Goal: Information Seeking & Learning: Learn about a topic

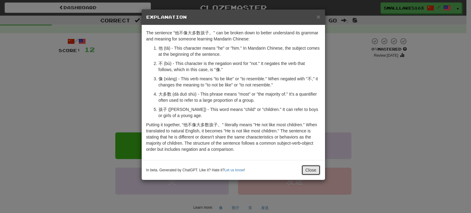
click at [318, 172] on button "Close" at bounding box center [311, 170] width 19 height 10
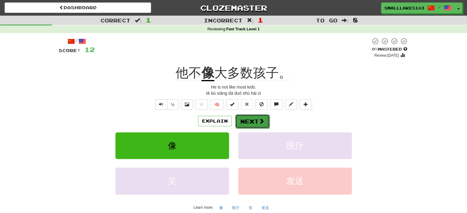
click at [254, 125] on button "Next" at bounding box center [252, 121] width 34 height 14
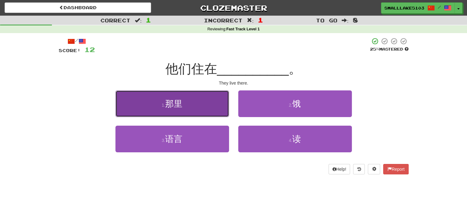
click at [182, 111] on button "1 . [GEOGRAPHIC_DATA]" at bounding box center [172, 104] width 114 height 27
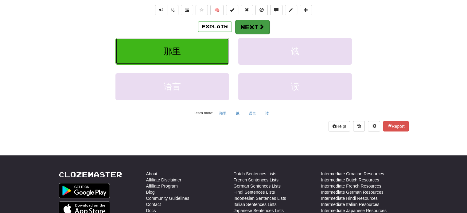
scroll to position [93, 0]
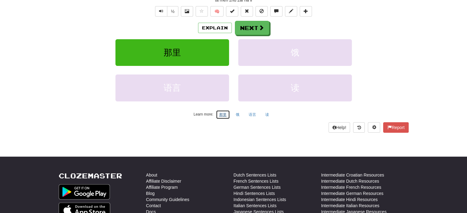
drag, startPoint x: 225, startPoint y: 115, endPoint x: 307, endPoint y: -36, distance: 172.0
click at [307, 0] on html "Dashboard Clozemaster SmallLake5103 / Toggle Dropdown Dashboard Leaderboard Act…" at bounding box center [233, 133] width 467 height 453
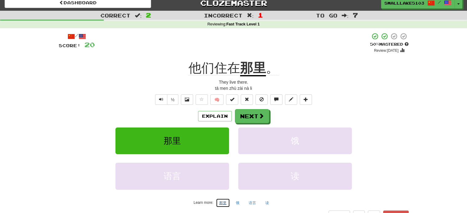
scroll to position [3, 0]
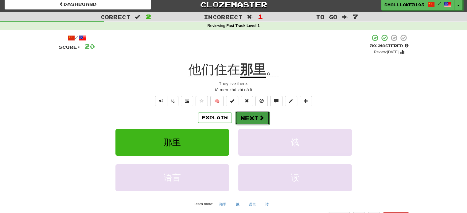
click at [249, 123] on button "Next" at bounding box center [252, 118] width 34 height 14
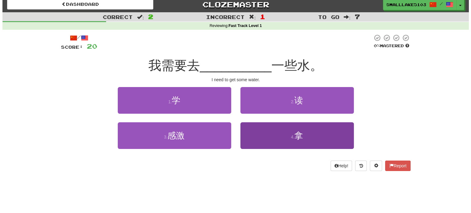
scroll to position [11, 0]
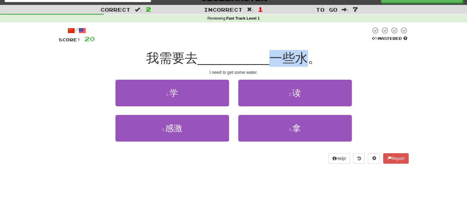
drag, startPoint x: 280, startPoint y: 61, endPoint x: 308, endPoint y: 61, distance: 28.5
click at [308, 61] on div "我需要去 __________ 一些水。" at bounding box center [234, 58] width 350 height 17
click at [392, 69] on div "/ Score: 20 0 % Mastered 我需要去 __________ 一些水。 I need to get some water. 1 . 学 2…" at bounding box center [234, 95] width 350 height 137
drag, startPoint x: 176, startPoint y: 60, endPoint x: 199, endPoint y: 58, distance: 23.1
click at [199, 58] on div "我需要去 __________ 一些水。" at bounding box center [234, 58] width 350 height 17
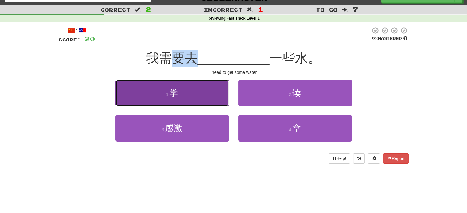
click at [176, 91] on span "学" at bounding box center [173, 93] width 9 height 10
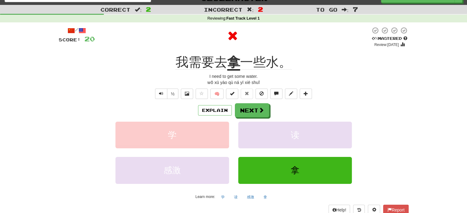
click at [199, 105] on div "Explain Next" at bounding box center [234, 110] width 350 height 14
click at [213, 114] on button "Explain" at bounding box center [215, 110] width 34 height 10
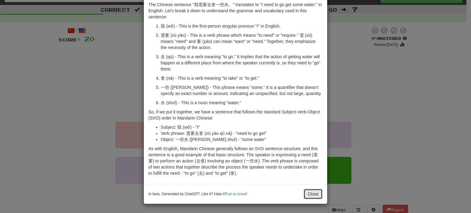
click at [307, 194] on button "Close" at bounding box center [313, 194] width 19 height 10
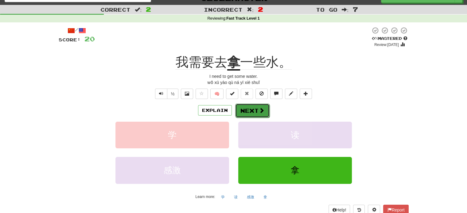
click at [250, 111] on button "Next" at bounding box center [252, 111] width 34 height 14
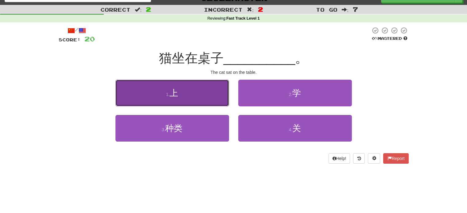
click at [205, 94] on button "1 . 上" at bounding box center [172, 93] width 114 height 27
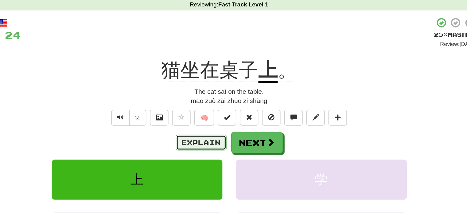
click at [215, 112] on button "Explain" at bounding box center [215, 110] width 34 height 10
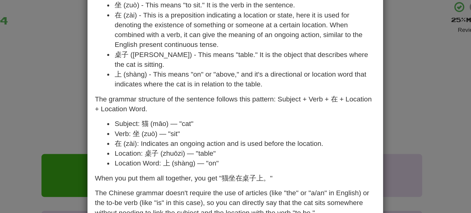
click at [337, 85] on div "× Explanation "猫坐在桌子上。" is a simple Mandarin Chinese sentence that translates t…" at bounding box center [235, 106] width 471 height 213
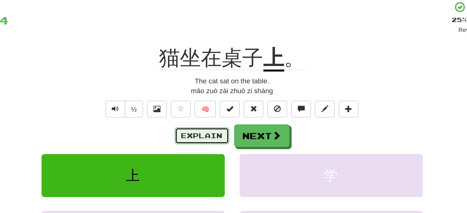
click at [218, 111] on button "Explain" at bounding box center [215, 110] width 34 height 10
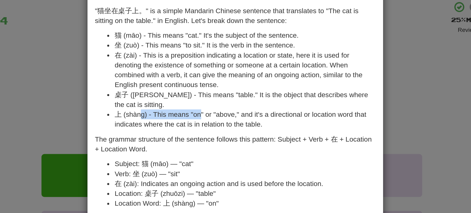
drag, startPoint x: 174, startPoint y: 98, endPoint x: 215, endPoint y: 99, distance: 41.1
click at [215, 99] on li "上 (shàng) - This means "on" or "above," and it's a directional or location word…" at bounding box center [242, 100] width 162 height 12
click at [239, 106] on li "上 (shàng) - This means "on" or "above," and it's a directional or location word…" at bounding box center [242, 100] width 162 height 12
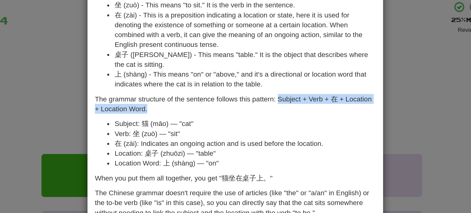
drag, startPoint x: 259, startPoint y: 87, endPoint x: 259, endPoint y: 93, distance: 5.8
click at [259, 93] on p "The grammar structure of the sentence follows this pattern: Subject + Verb + 在 …" at bounding box center [236, 91] width 174 height 12
copy p "Subject + Verb + 在 + Location + Location Word."
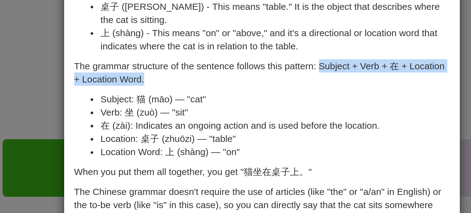
scroll to position [11, 0]
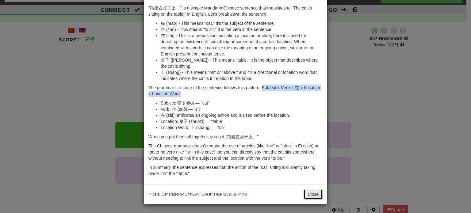
click at [312, 195] on button "Close" at bounding box center [313, 194] width 19 height 10
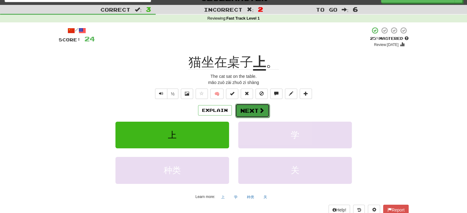
click at [244, 114] on button "Next" at bounding box center [252, 111] width 34 height 14
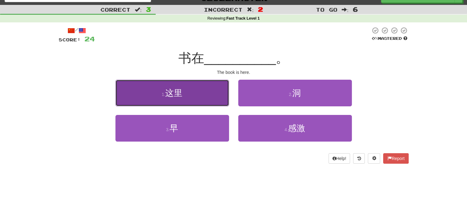
click at [176, 97] on span "这里" at bounding box center [173, 93] width 17 height 10
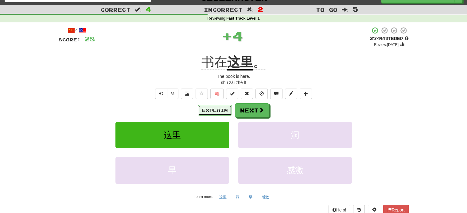
click at [217, 109] on button "Explain" at bounding box center [215, 110] width 34 height 10
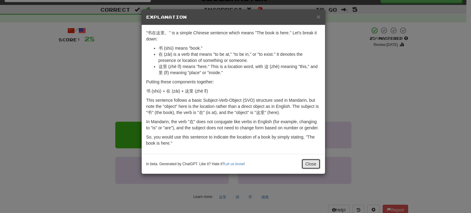
click at [307, 163] on button "Close" at bounding box center [311, 164] width 19 height 10
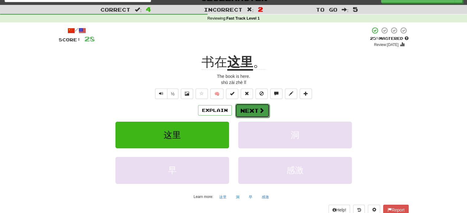
click at [262, 115] on button "Next" at bounding box center [252, 111] width 34 height 14
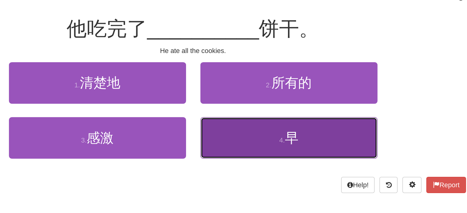
click at [261, 127] on button "4 . 早" at bounding box center [295, 128] width 114 height 27
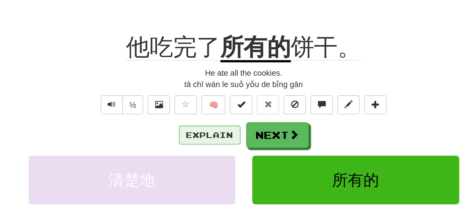
scroll to position [34, 0]
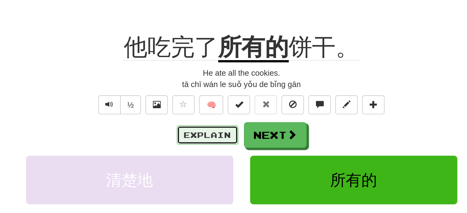
click at [209, 86] on button "Explain" at bounding box center [215, 87] width 34 height 10
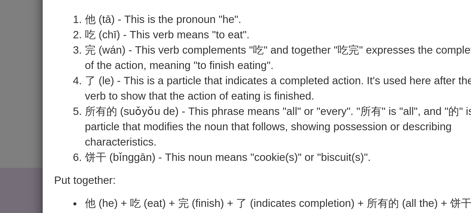
scroll to position [34, 0]
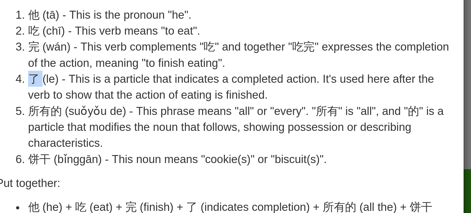
drag, startPoint x: 158, startPoint y: 63, endPoint x: 164, endPoint y: 63, distance: 6.1
click at [164, 63] on li "了 (le) - This is a particle that indicates a completed action. It's used here a…" at bounding box center [242, 66] width 162 height 12
